Goal: Information Seeking & Learning: Learn about a topic

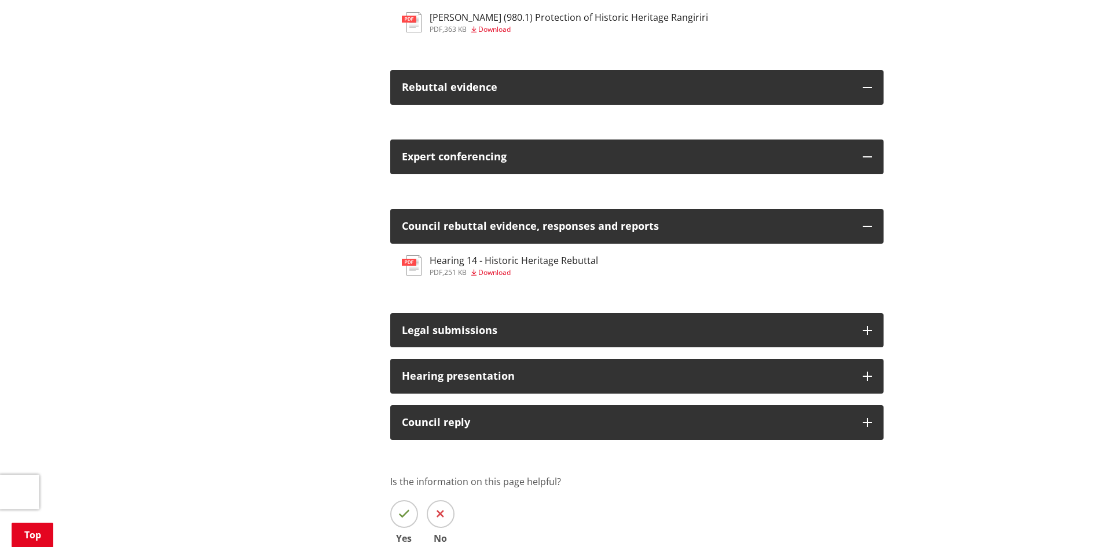
scroll to position [636, 0]
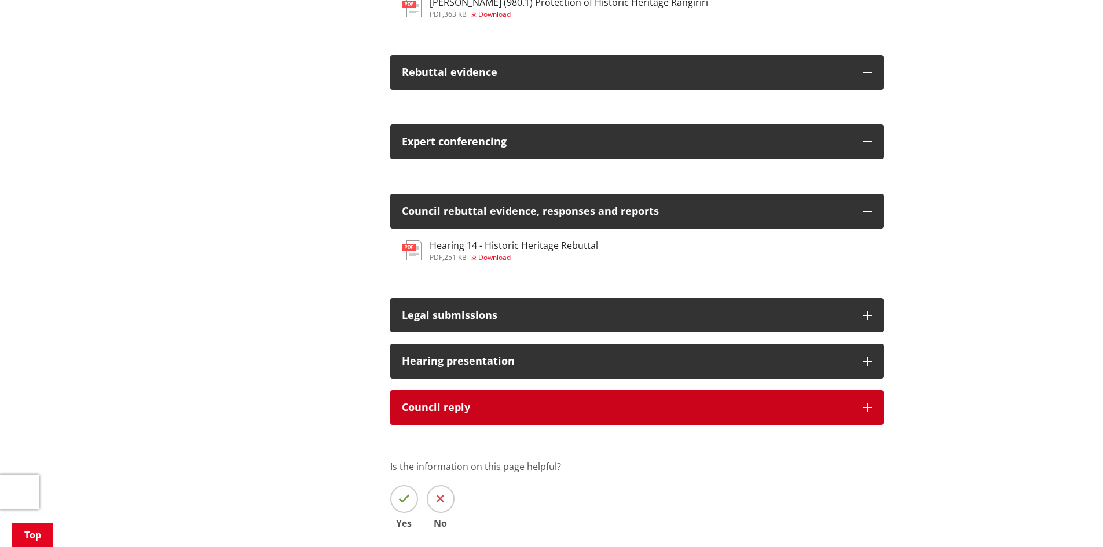
click at [456, 404] on div "Council reply" at bounding box center [626, 408] width 449 height 12
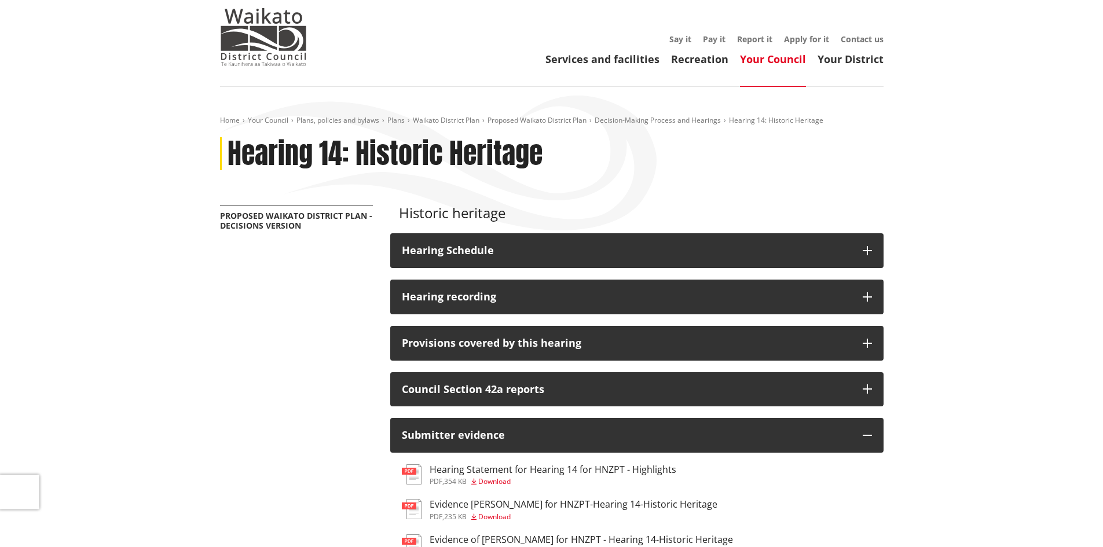
scroll to position [0, 0]
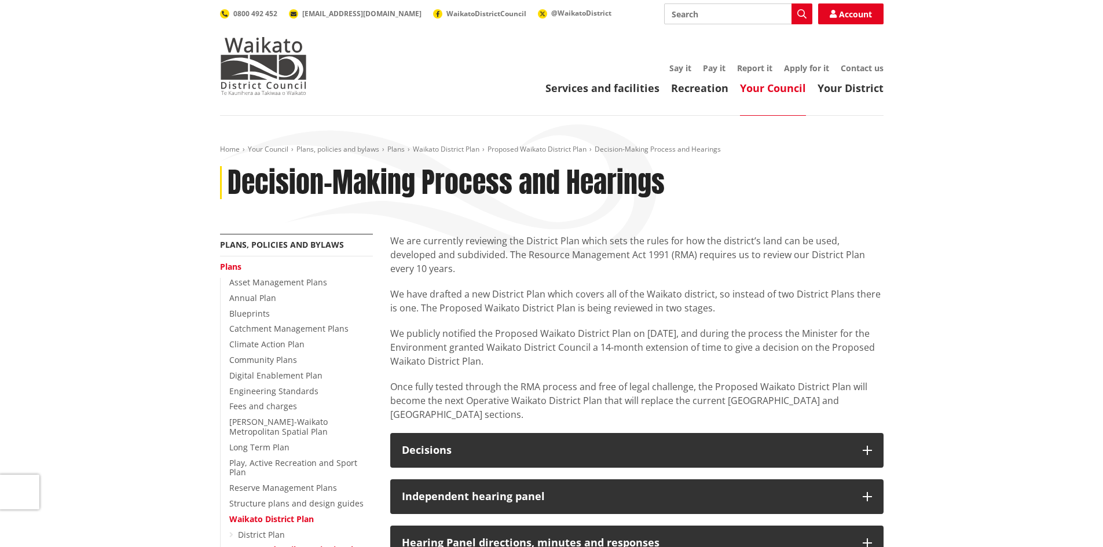
scroll to position [537, 0]
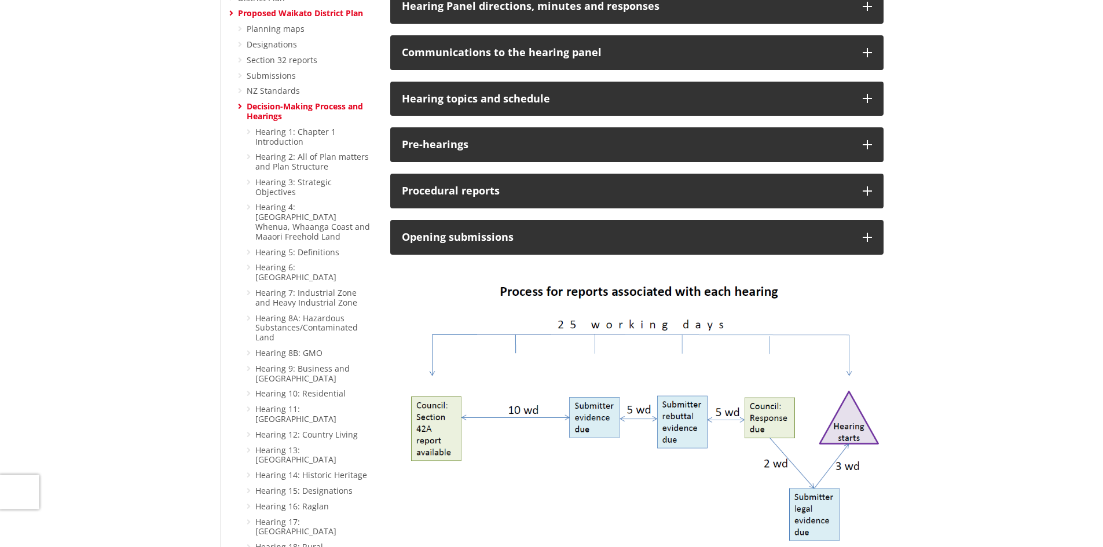
click at [242, 96] on ul "Planning maps Designations Section 32 reports Submissions NZ Standards Decision…" at bounding box center [305, 453] width 135 height 858
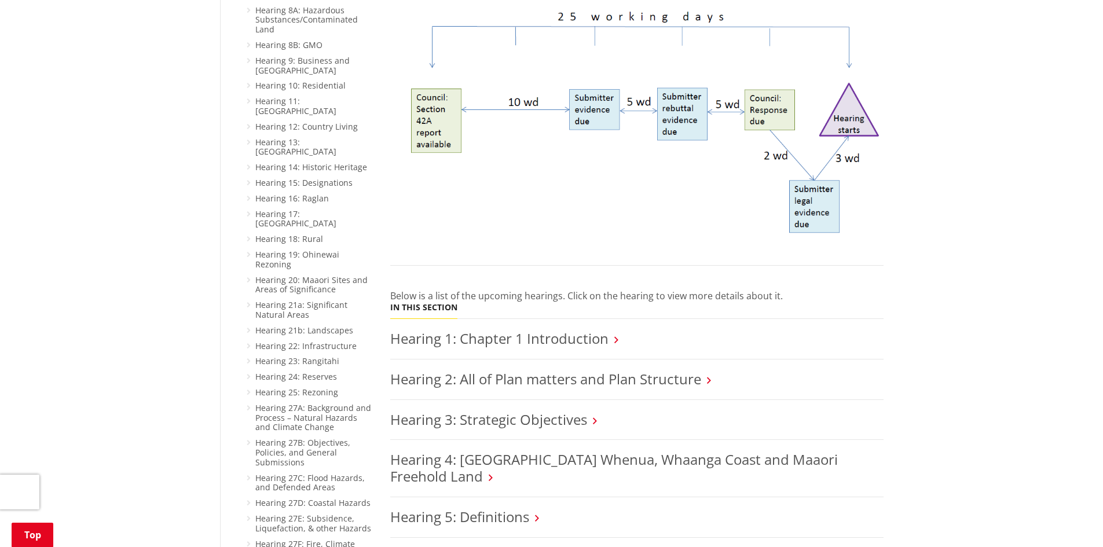
scroll to position [917, 0]
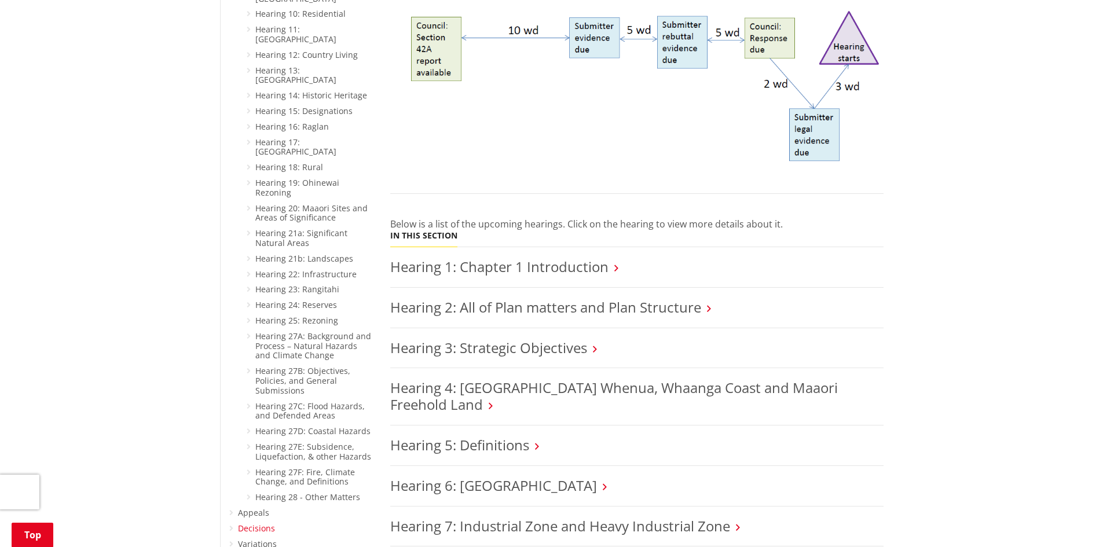
click at [262, 523] on link "Decisions" at bounding box center [256, 528] width 37 height 11
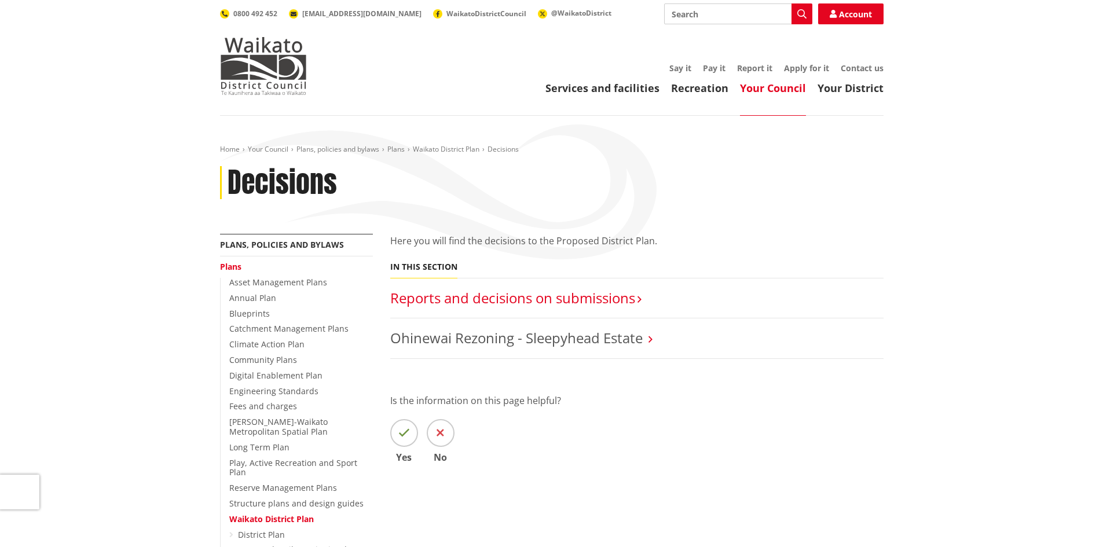
click at [496, 298] on link "Reports and decisions on submissions​" at bounding box center [512, 297] width 245 height 19
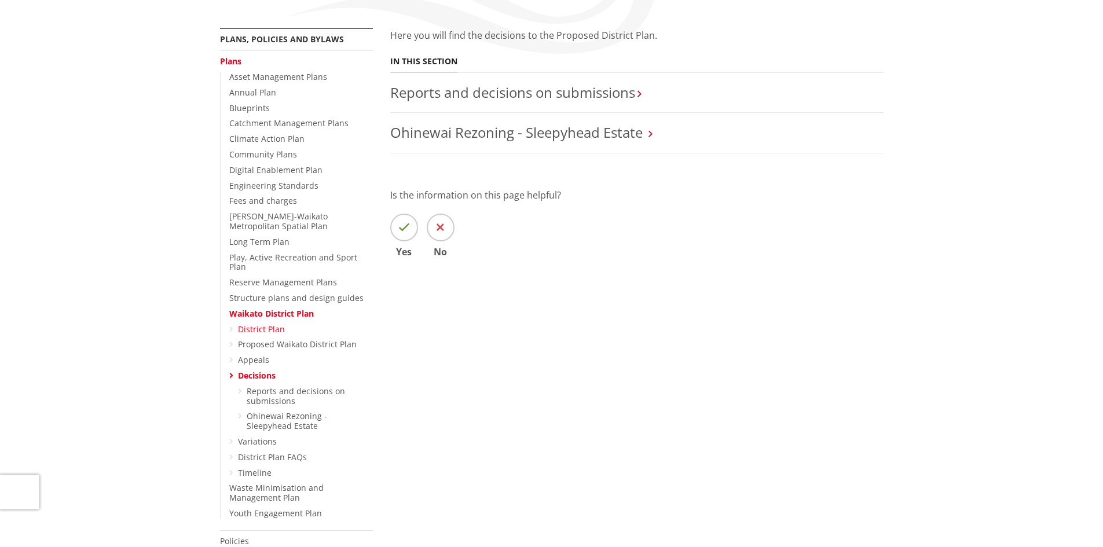
scroll to position [208, 0]
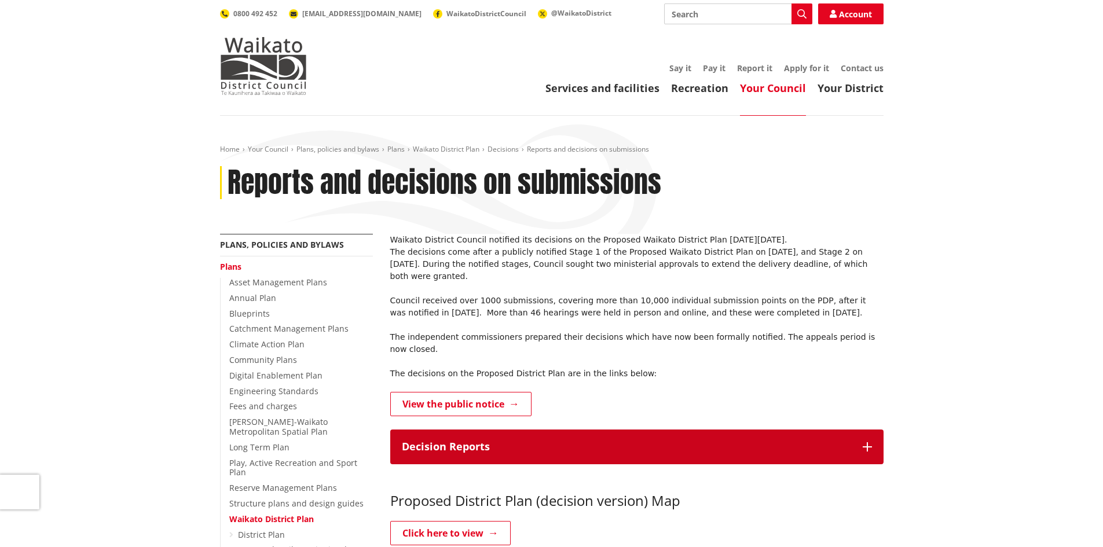
click at [519, 430] on button "Decision Reports" at bounding box center [636, 447] width 493 height 35
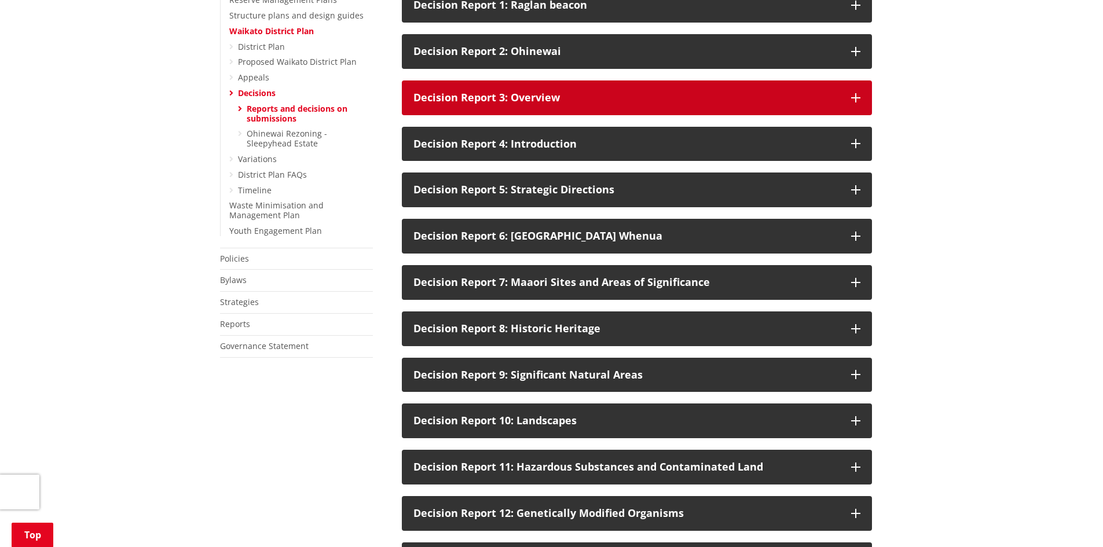
scroll to position [489, 0]
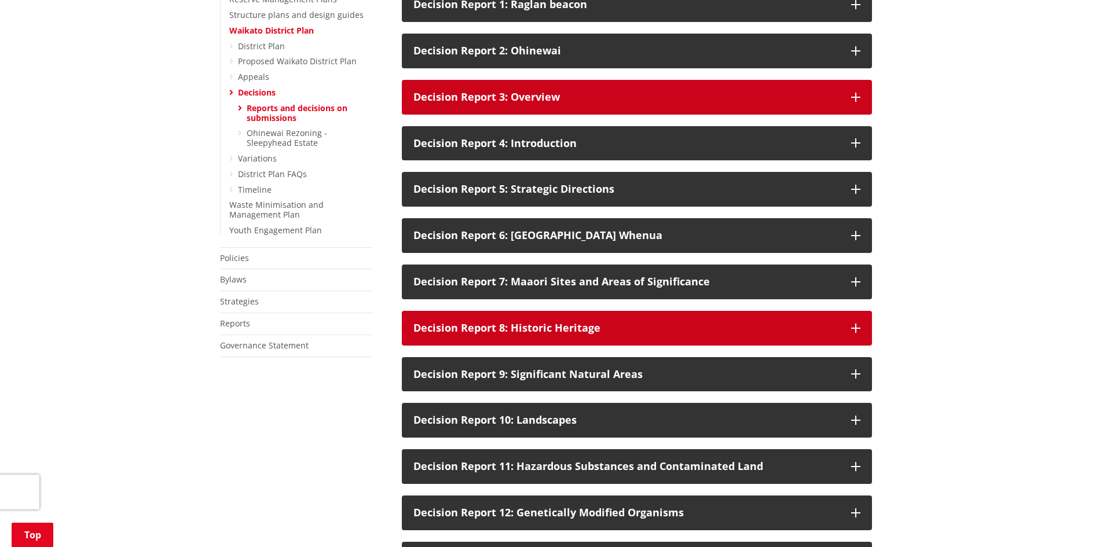
click at [509, 313] on button "Decision Report 8: Historic Heritage" at bounding box center [637, 328] width 470 height 35
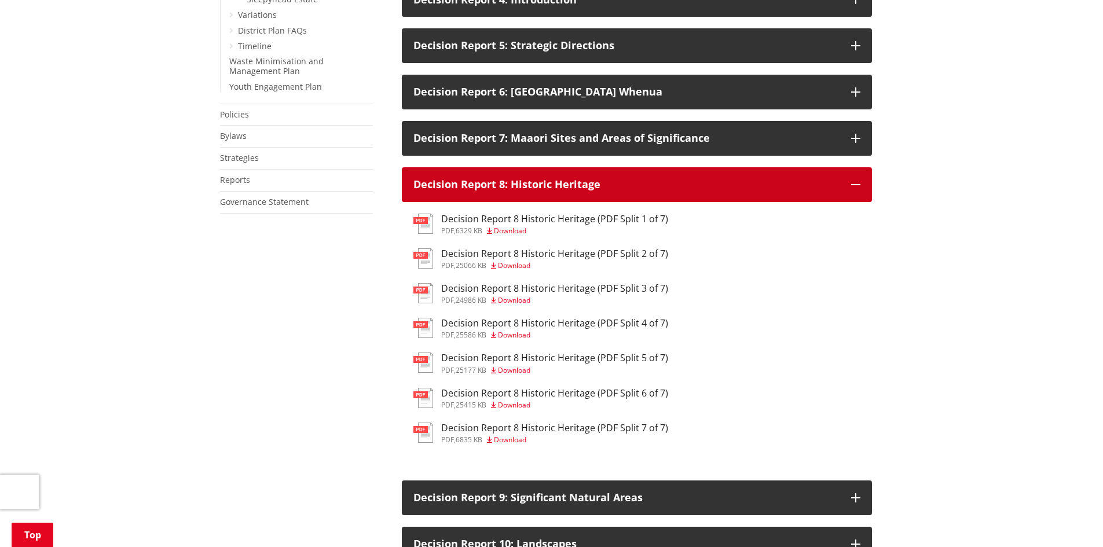
scroll to position [633, 0]
